Goal: Navigation & Orientation: Find specific page/section

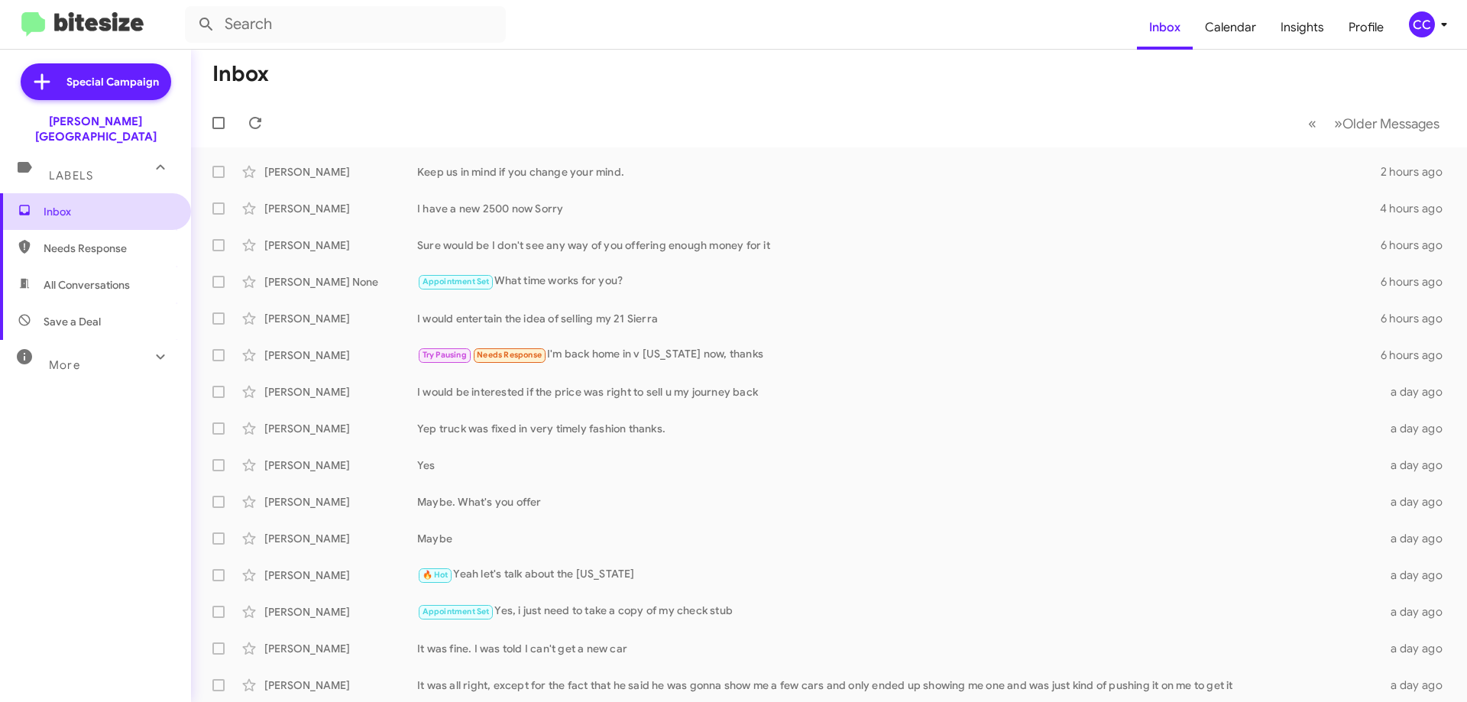
click at [53, 204] on span "Inbox" at bounding box center [109, 211] width 130 height 15
click at [87, 241] on span "Needs Response" at bounding box center [109, 248] width 130 height 15
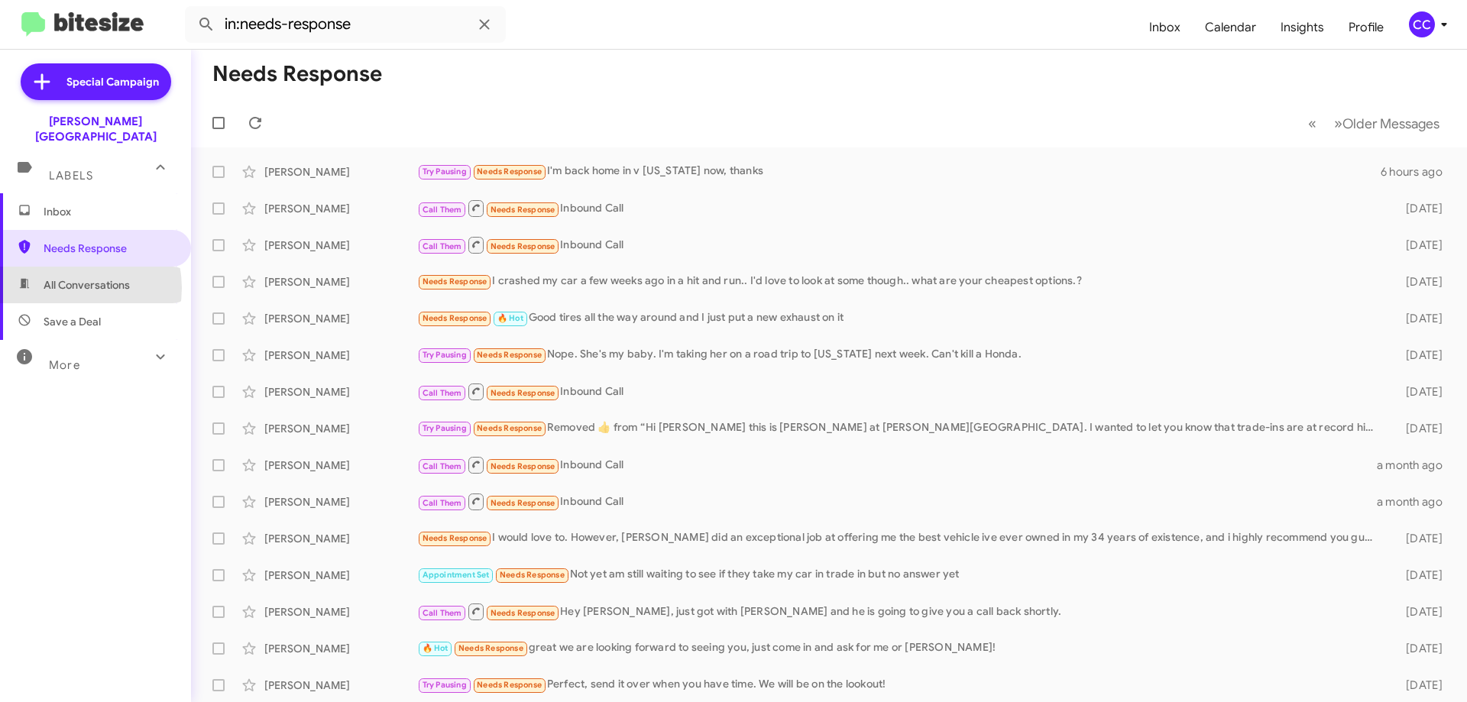
click at [67, 277] on span "All Conversations" at bounding box center [87, 284] width 86 height 15
type input "in:all-conversations"
